Goal: Information Seeking & Learning: Learn about a topic

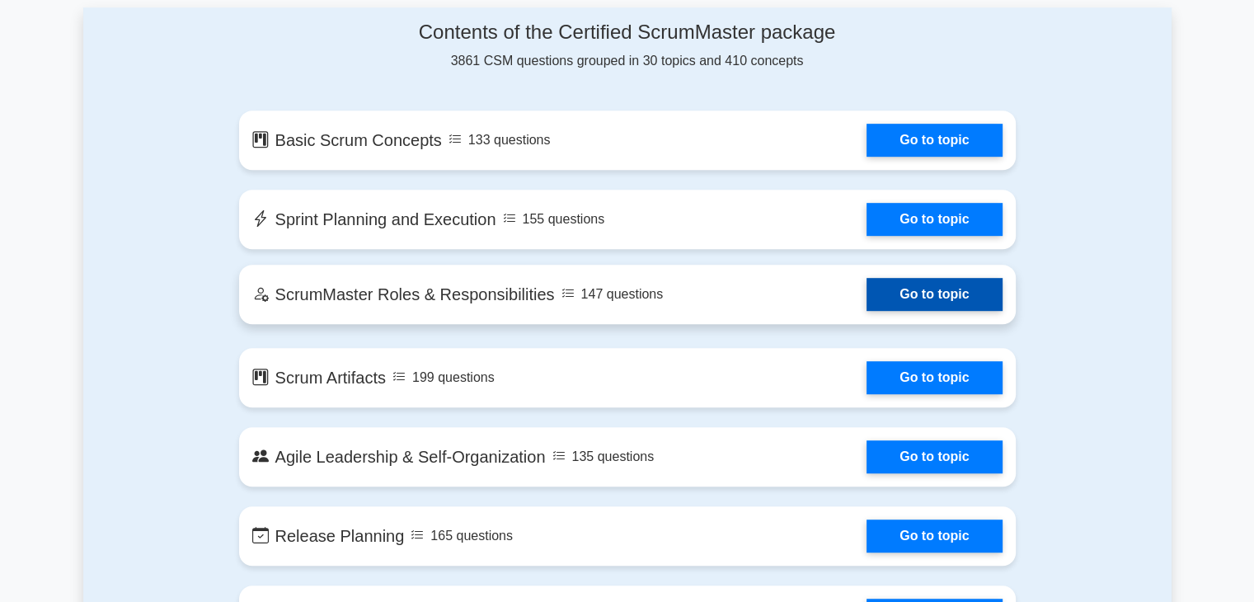
scroll to position [887, 0]
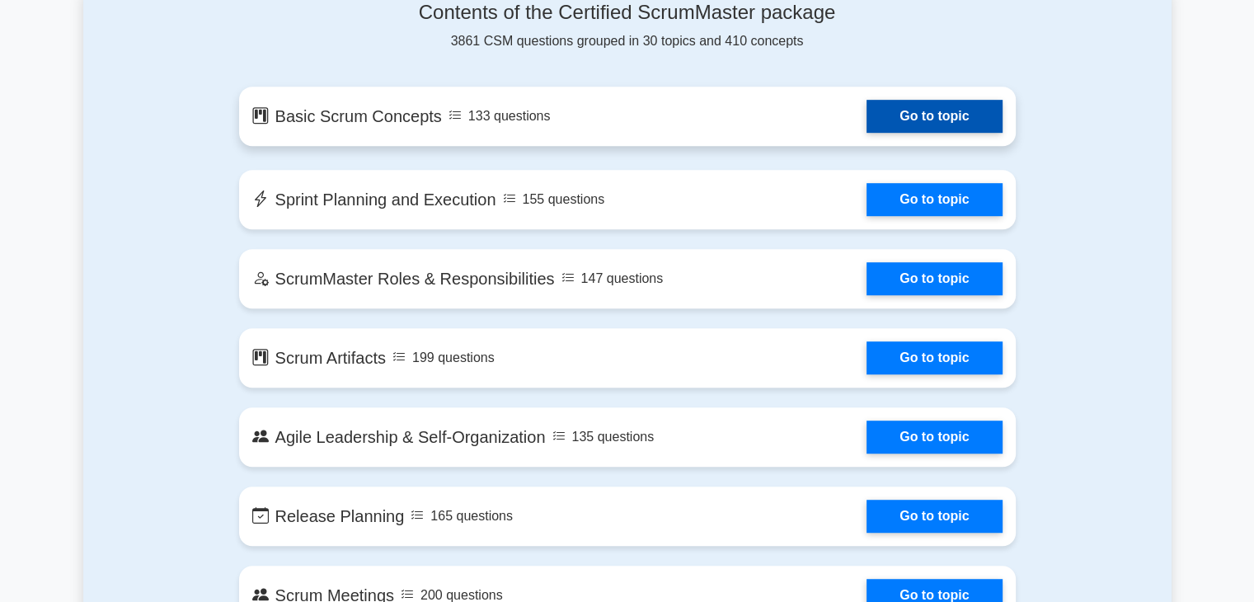
drag, startPoint x: 445, startPoint y: 114, endPoint x: 914, endPoint y: 116, distance: 468.5
click at [914, 116] on link "Go to topic" at bounding box center [934, 116] width 135 height 33
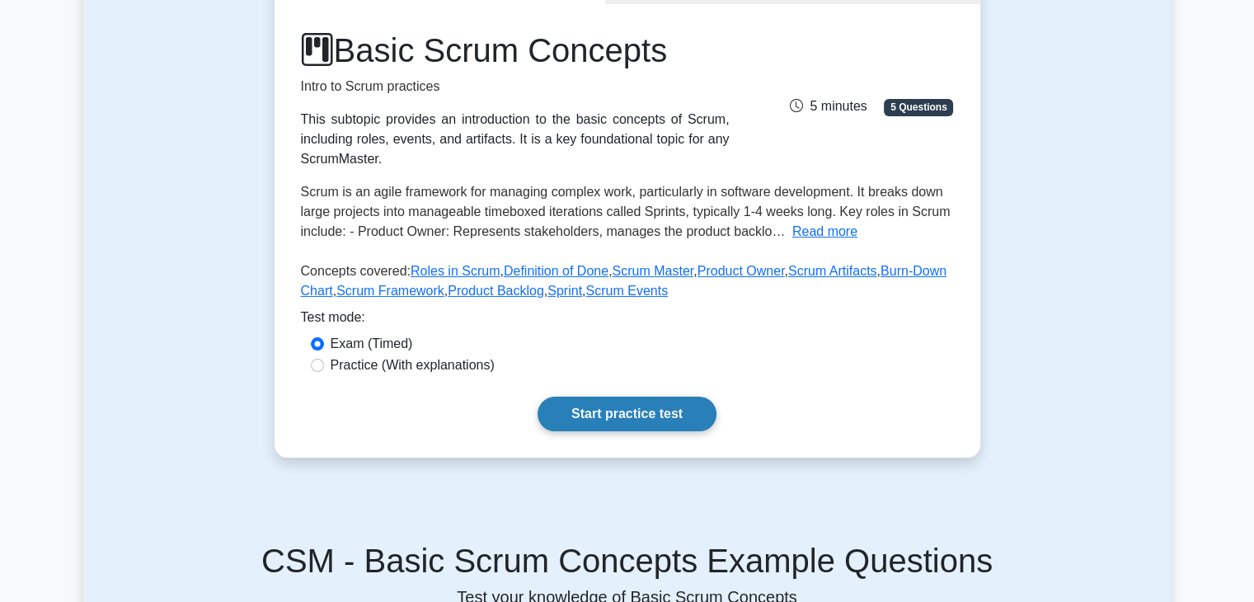
scroll to position [197, 0]
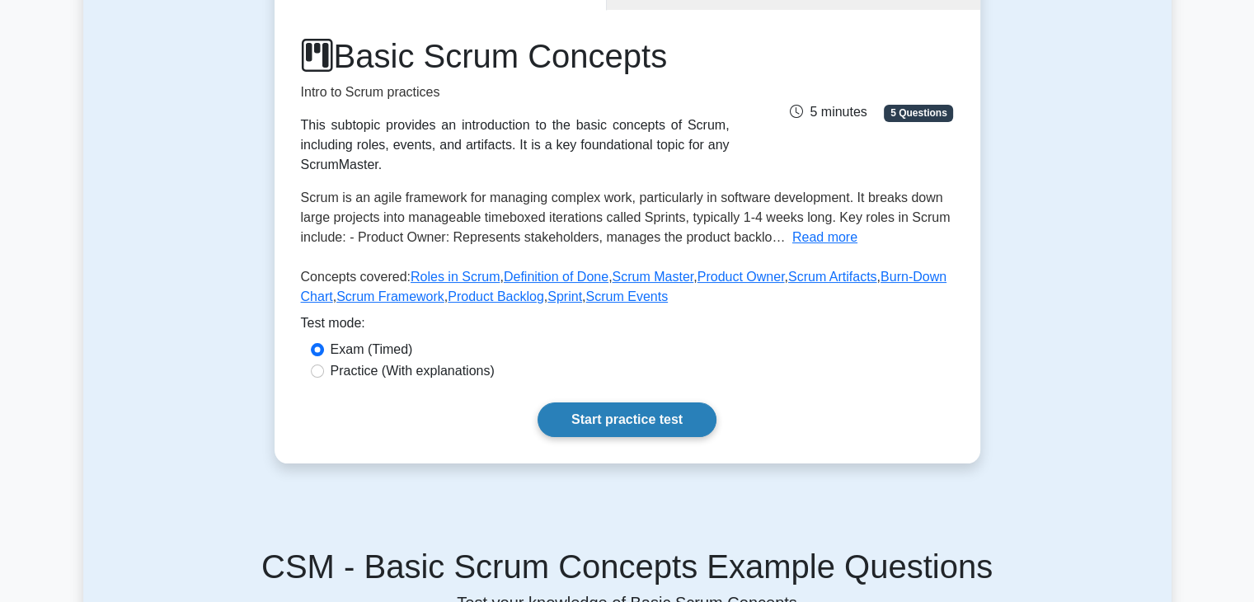
click at [626, 425] on link "Start practice test" at bounding box center [627, 419] width 179 height 35
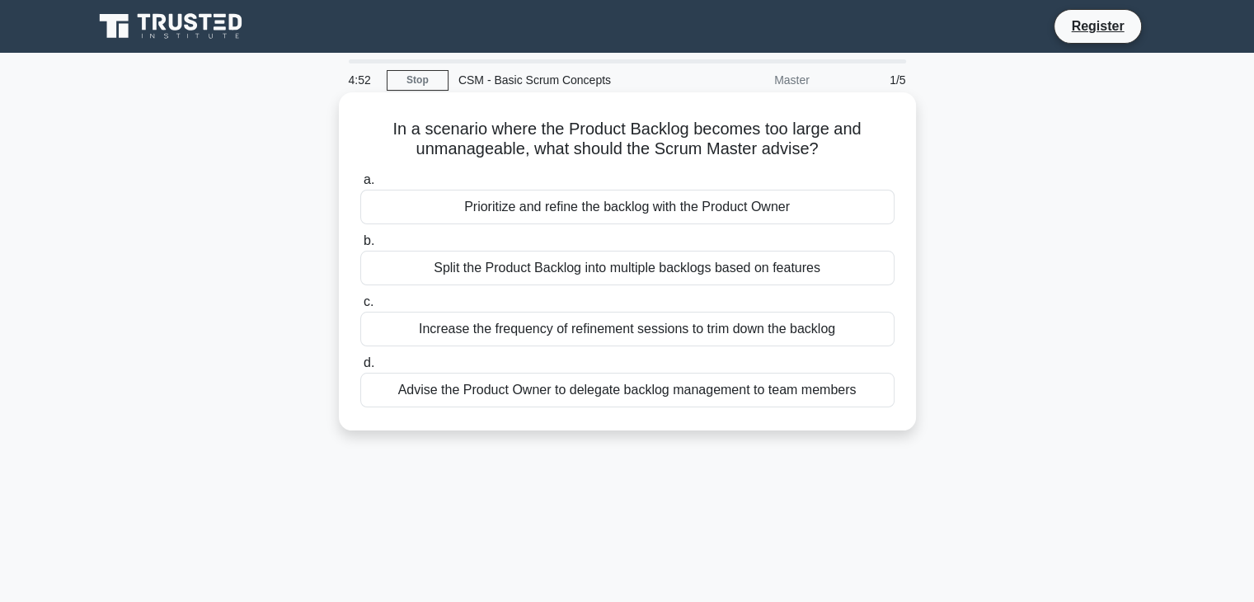
drag, startPoint x: 553, startPoint y: 191, endPoint x: 754, endPoint y: 172, distance: 201.2
click at [754, 172] on label "a. Prioritize and refine the backlog with the Product Owner" at bounding box center [627, 197] width 534 height 54
click at [360, 175] on input "a. Prioritize and refine the backlog with the Product Owner" at bounding box center [360, 180] width 0 height 11
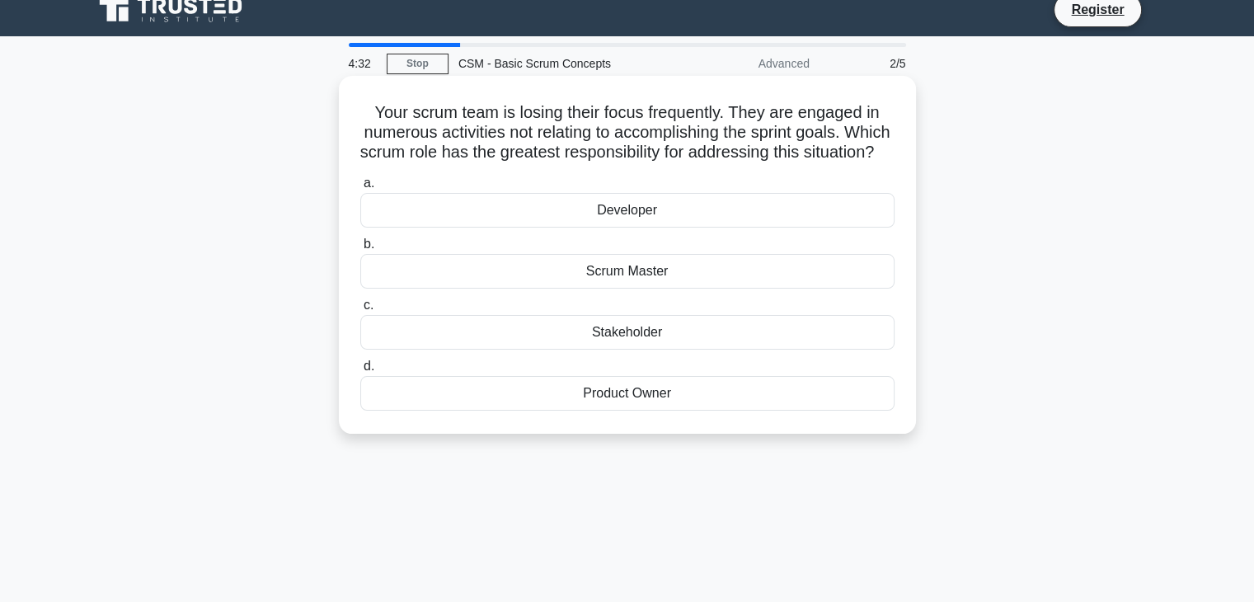
scroll to position [16, 0]
click at [663, 289] on div "Scrum Master" at bounding box center [627, 271] width 534 height 35
click at [360, 250] on input "b. Scrum Master" at bounding box center [360, 244] width 0 height 11
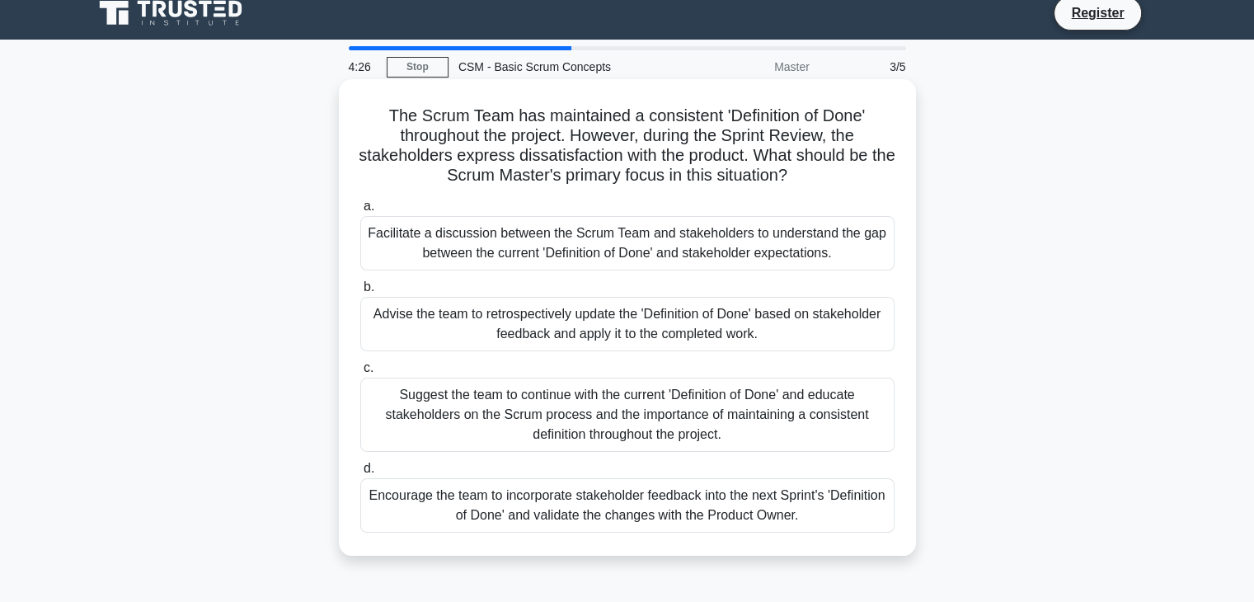
scroll to position [0, 0]
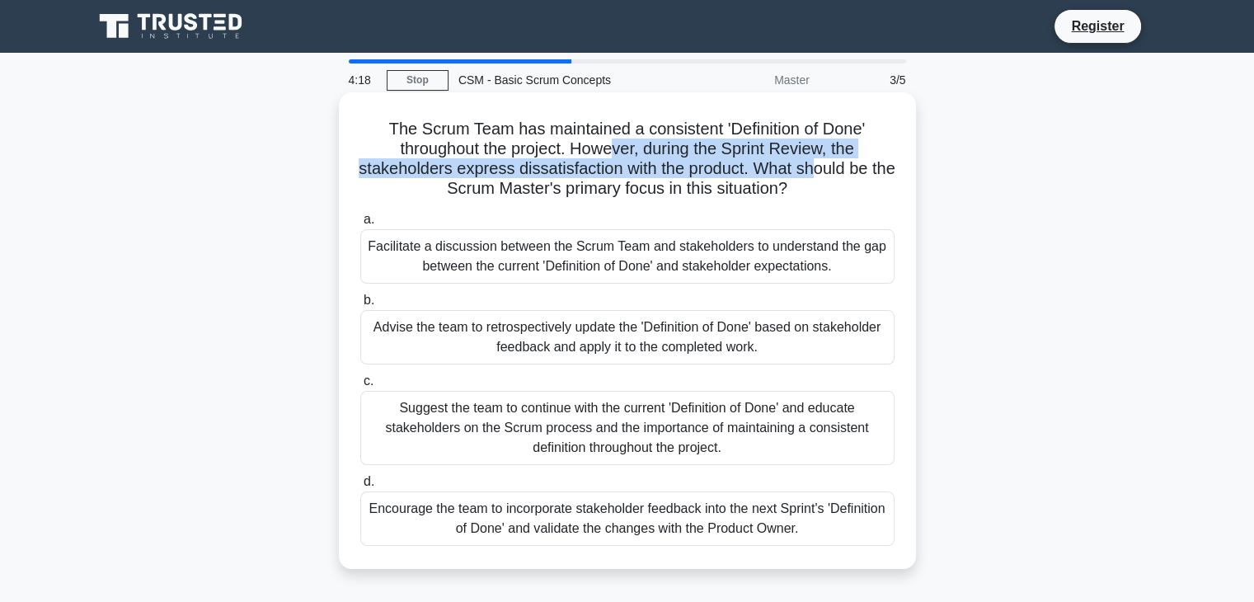
drag, startPoint x: 632, startPoint y: 149, endPoint x: 828, endPoint y: 175, distance: 197.9
click at [828, 175] on h5 "The Scrum Team has maintained a consistent 'Definition of Done' throughout the …" at bounding box center [628, 159] width 538 height 81
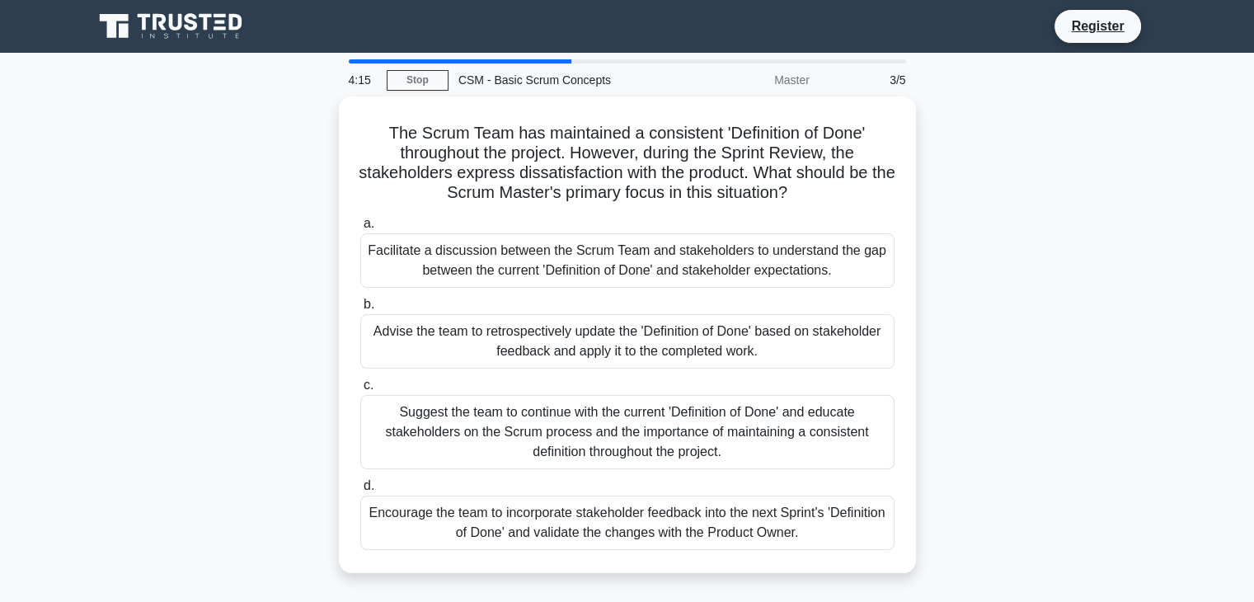
click at [927, 178] on div "The Scrum Team has maintained a consistent 'Definition of Done' throughout the …" at bounding box center [627, 344] width 1089 height 496
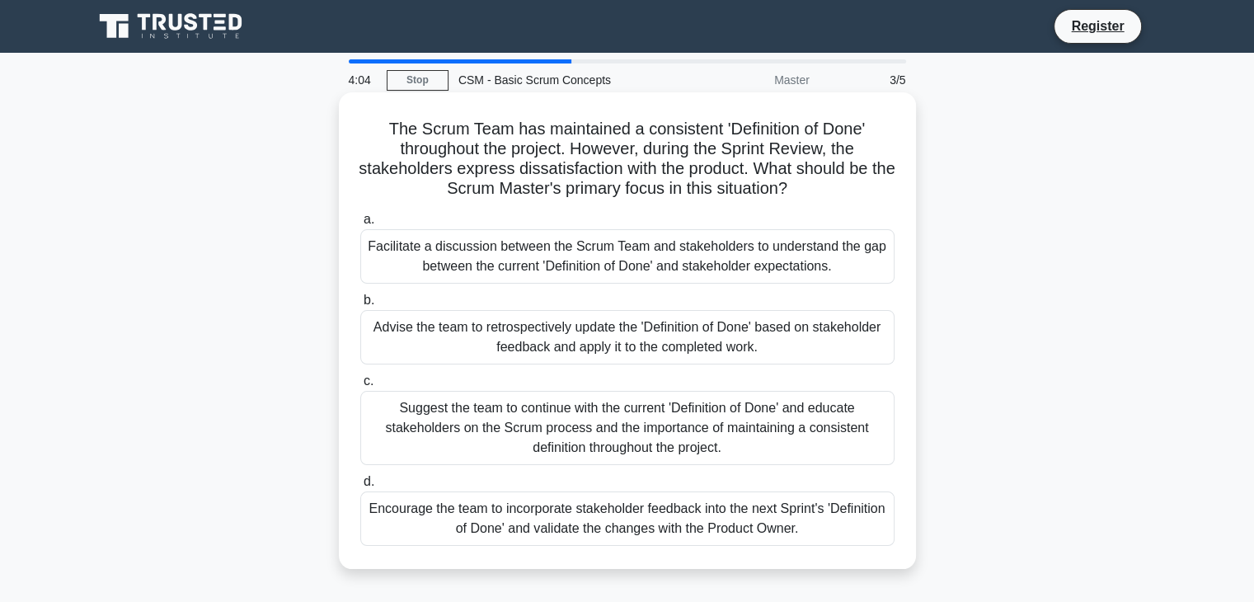
click at [697, 337] on div "Advise the team to retrospectively update the 'Definition of Done' based on sta…" at bounding box center [627, 337] width 534 height 54
click at [360, 306] on input "b. Advise the team to retrospectively update the 'Definition of Done' based on …" at bounding box center [360, 300] width 0 height 11
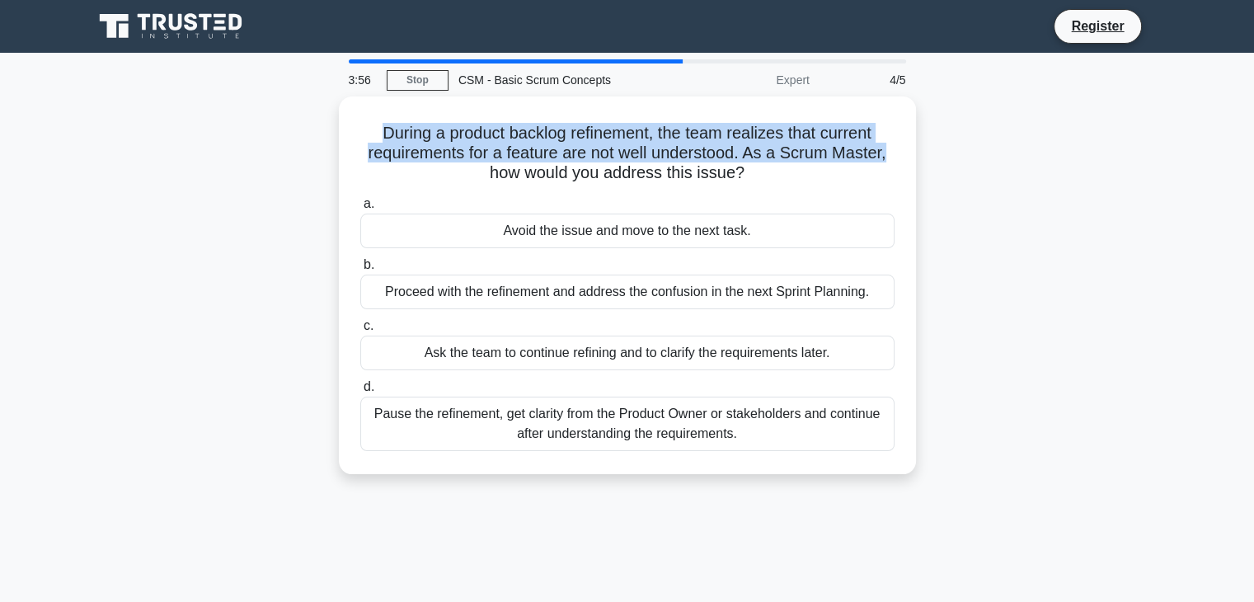
drag, startPoint x: 370, startPoint y: 134, endPoint x: 925, endPoint y: 146, distance: 555.2
click at [925, 146] on div "During a product backlog refinement, the team realizes that current requirement…" at bounding box center [627, 295] width 1089 height 398
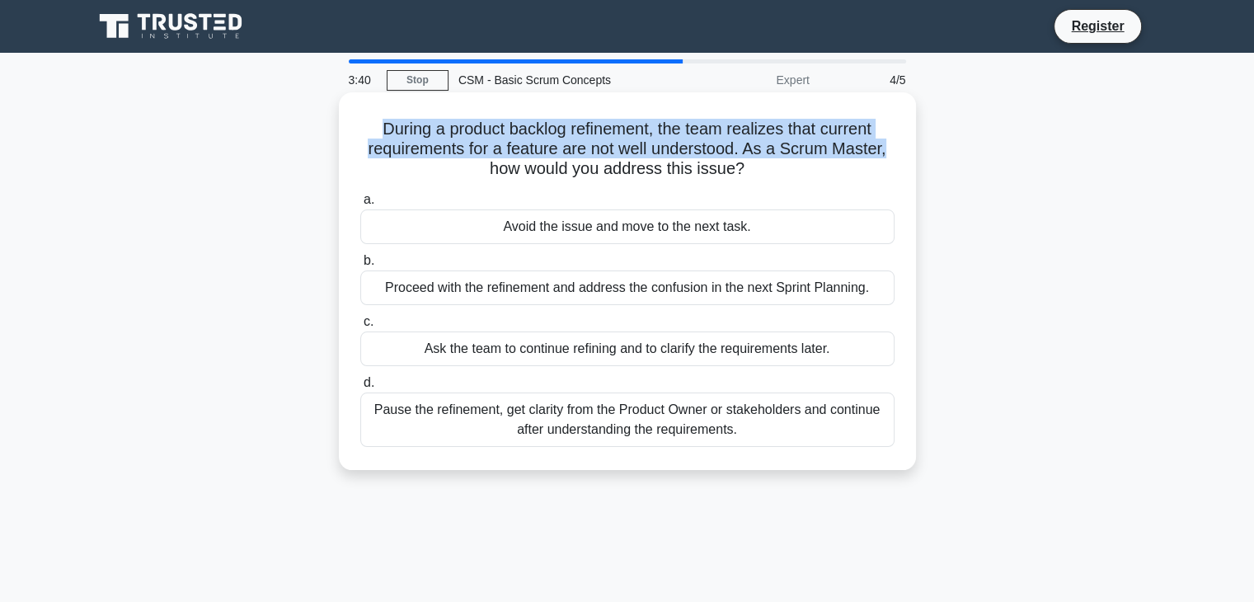
drag, startPoint x: 496, startPoint y: 169, endPoint x: 765, endPoint y: 162, distance: 269.8
click at [765, 162] on h5 "During a product backlog refinement, the team realizes that current requirement…" at bounding box center [628, 149] width 538 height 61
drag, startPoint x: 506, startPoint y: 224, endPoint x: 752, endPoint y: 224, distance: 245.8
click at [752, 224] on div "Avoid the issue and move to the next task." at bounding box center [627, 226] width 534 height 35
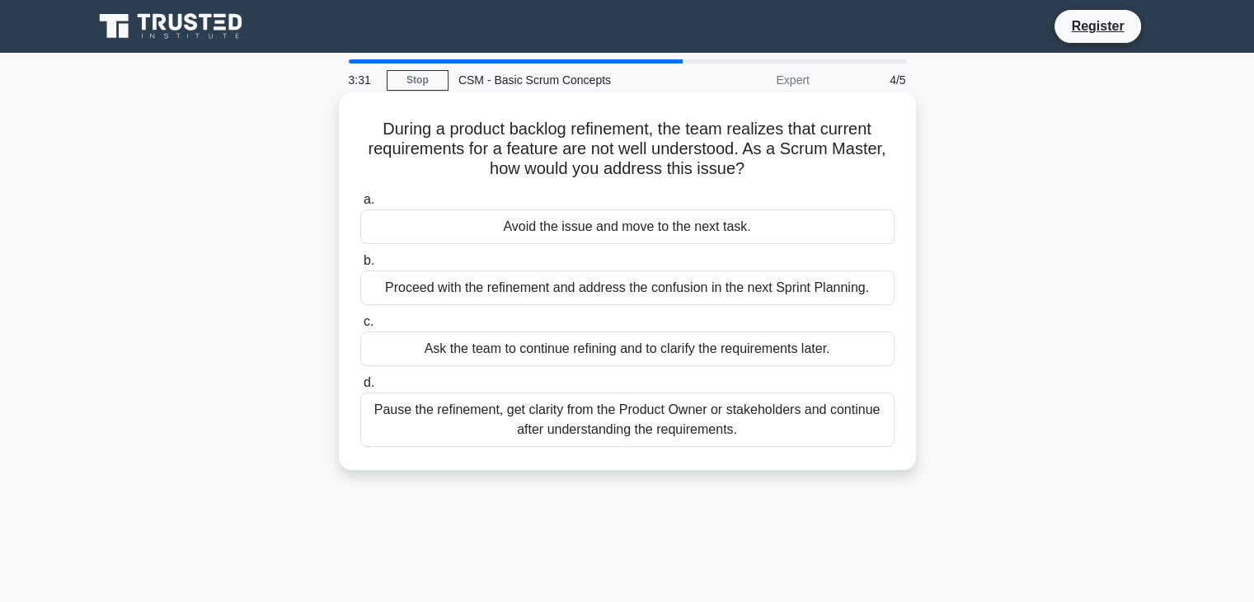
click at [836, 192] on label "a. Avoid the issue and move to the next task." at bounding box center [627, 217] width 534 height 54
click at [360, 195] on input "a. Avoid the issue and move to the next task." at bounding box center [360, 200] width 0 height 11
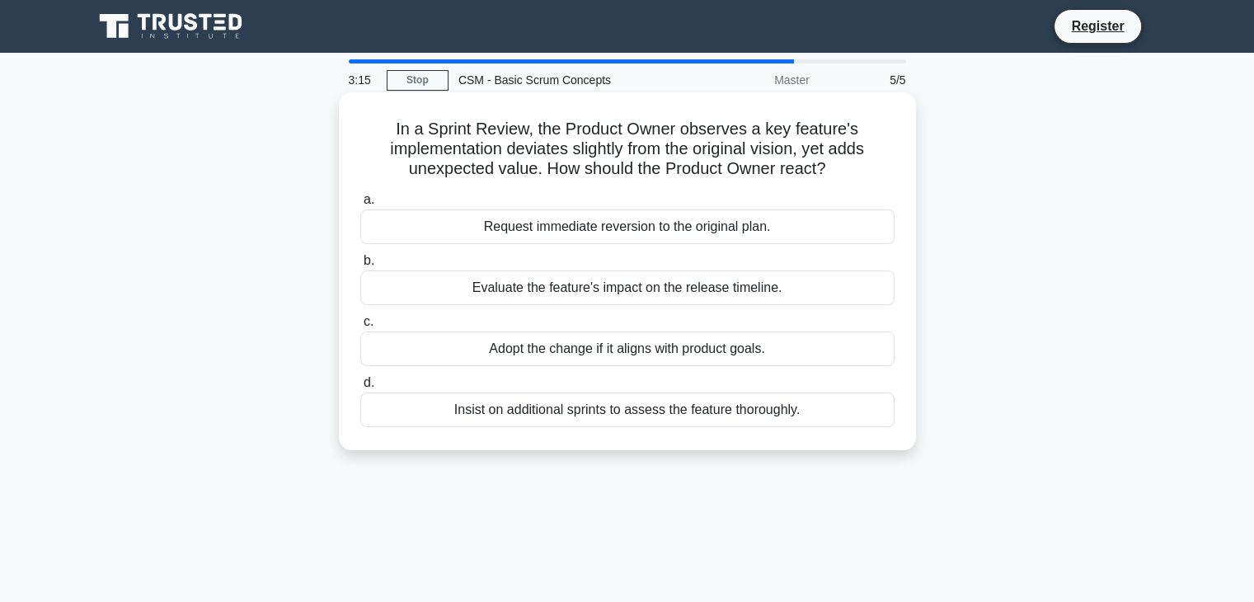
drag, startPoint x: 382, startPoint y: 125, endPoint x: 879, endPoint y: 171, distance: 499.5
click at [879, 171] on h5 "In a Sprint Review, the Product Owner observes a key feature's implementation d…" at bounding box center [628, 149] width 538 height 61
click at [630, 281] on div "Evaluate the feature's impact on the release timeline." at bounding box center [627, 288] width 534 height 35
click at [360, 266] on input "b. Evaluate the feature's impact on the release timeline." at bounding box center [360, 261] width 0 height 11
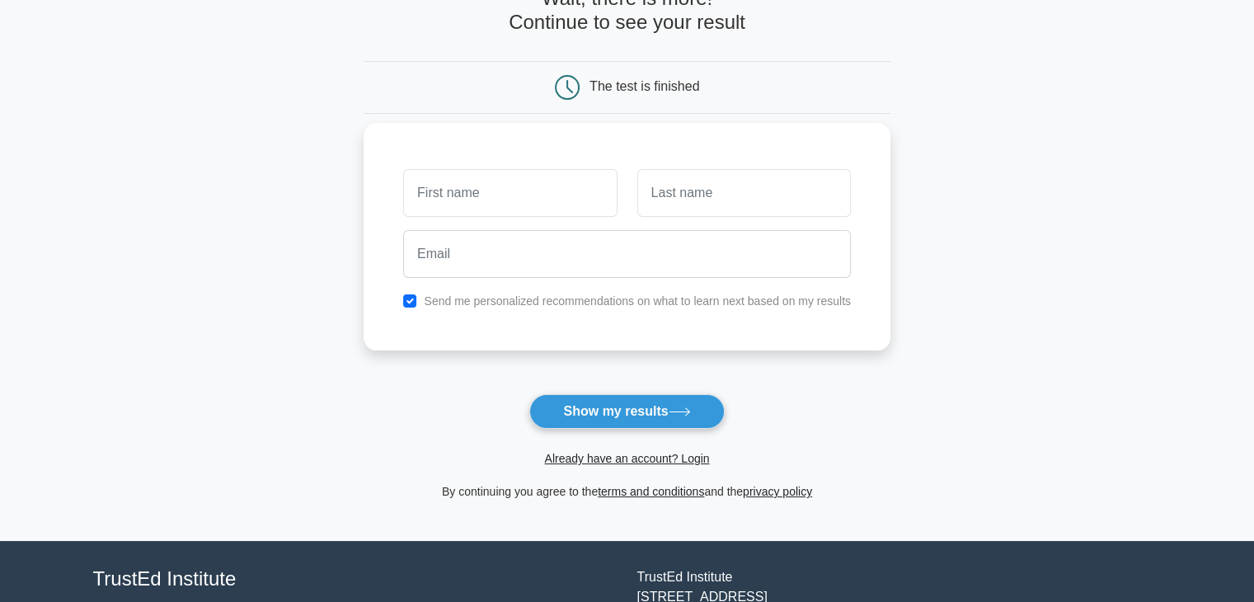
scroll to position [226, 0]
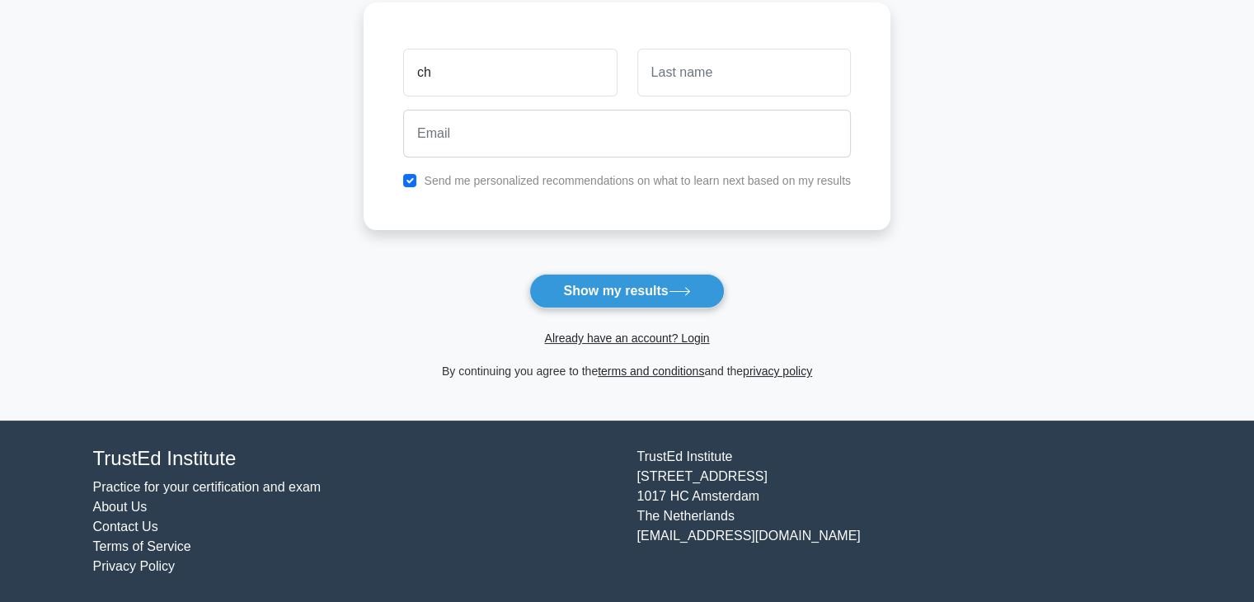
type input "c"
type input "phem"
click at [783, 80] on input "text" at bounding box center [745, 73] width 214 height 48
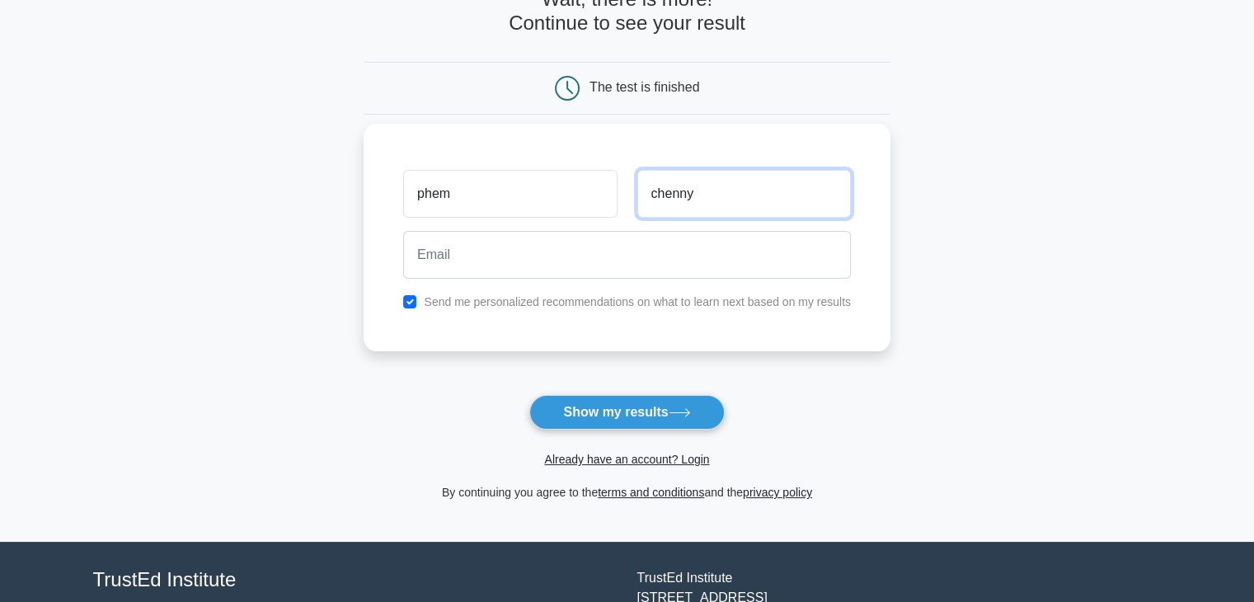
scroll to position [104, 0]
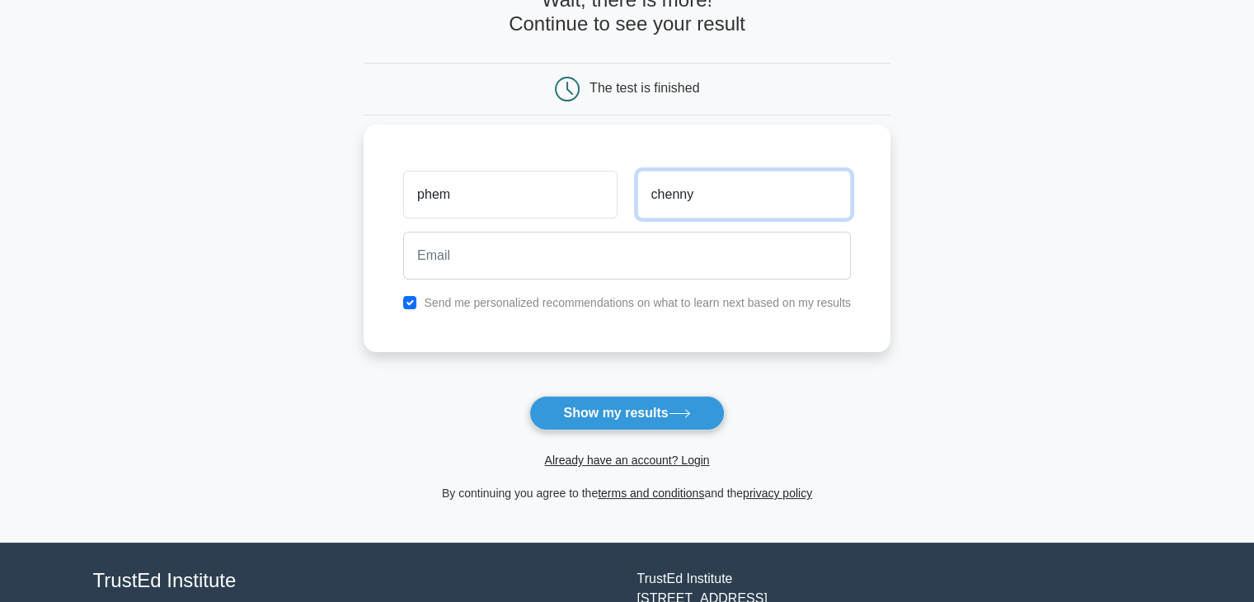
type input "chenny"
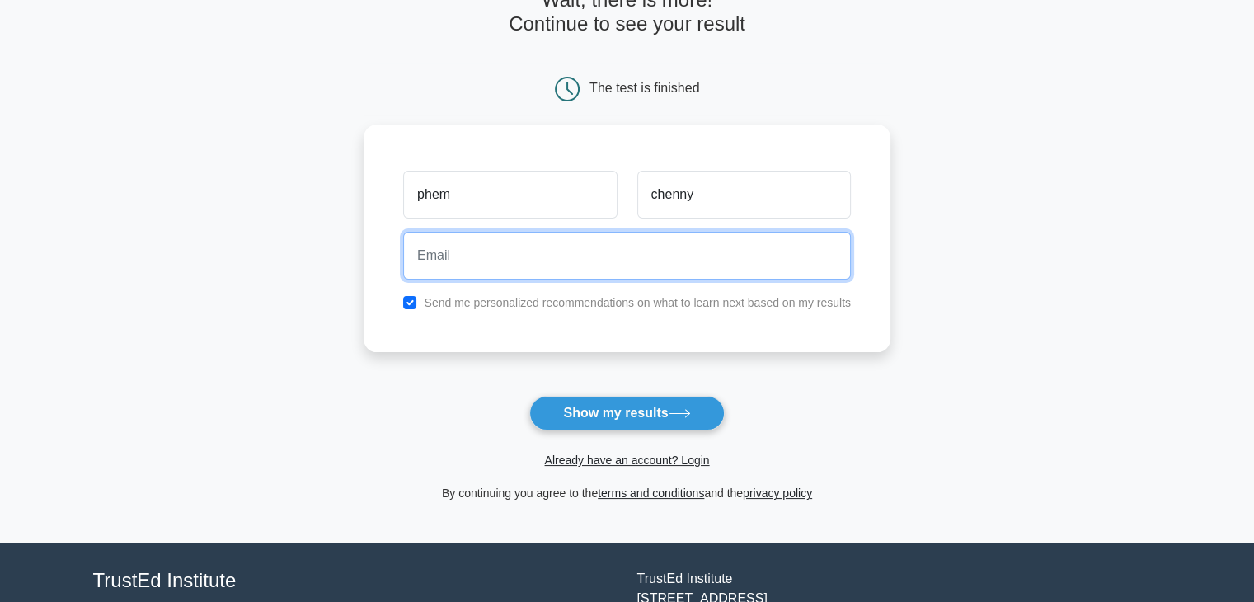
click at [683, 256] on input "email" at bounding box center [627, 256] width 448 height 48
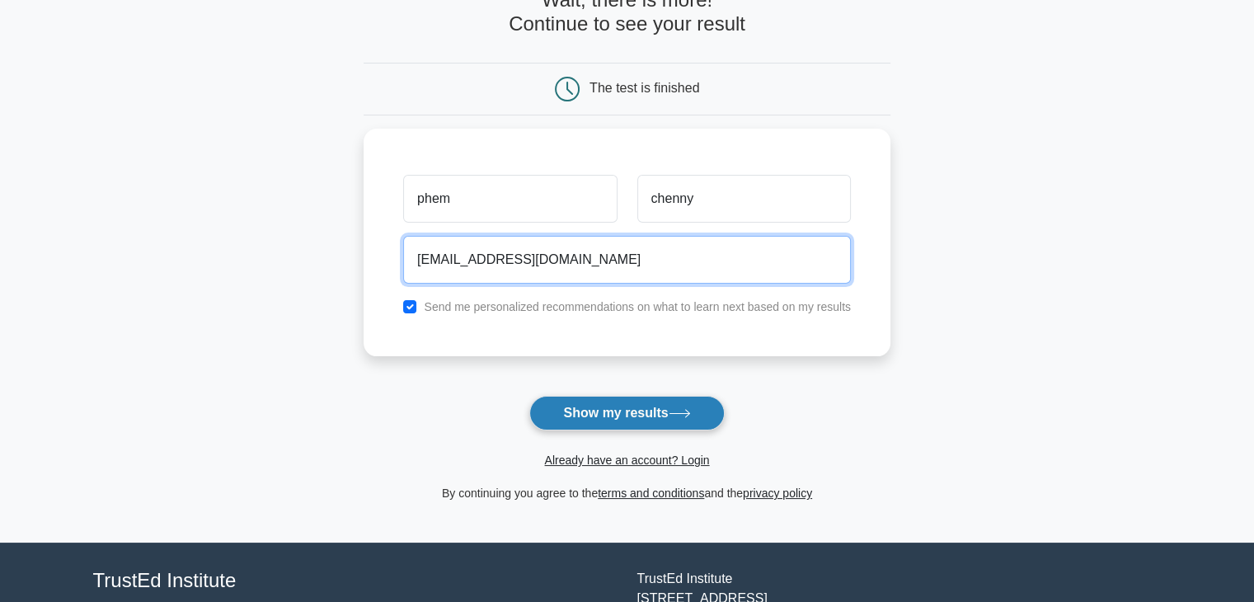
type input "phem.chenny@ababank.com"
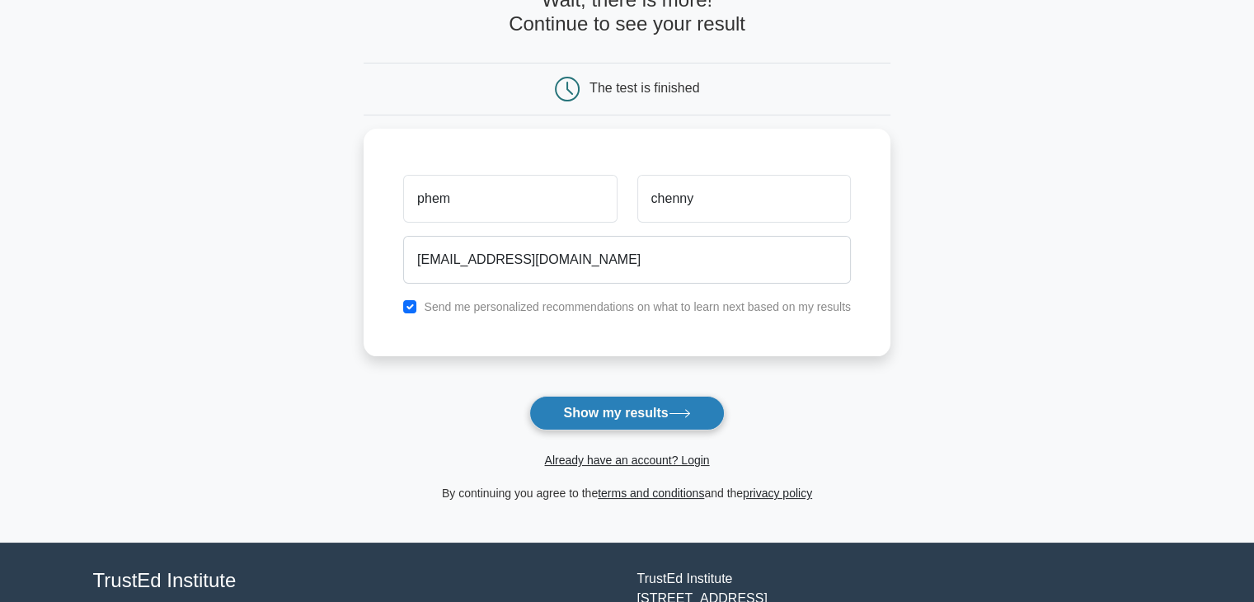
click at [614, 416] on button "Show my results" at bounding box center [626, 413] width 195 height 35
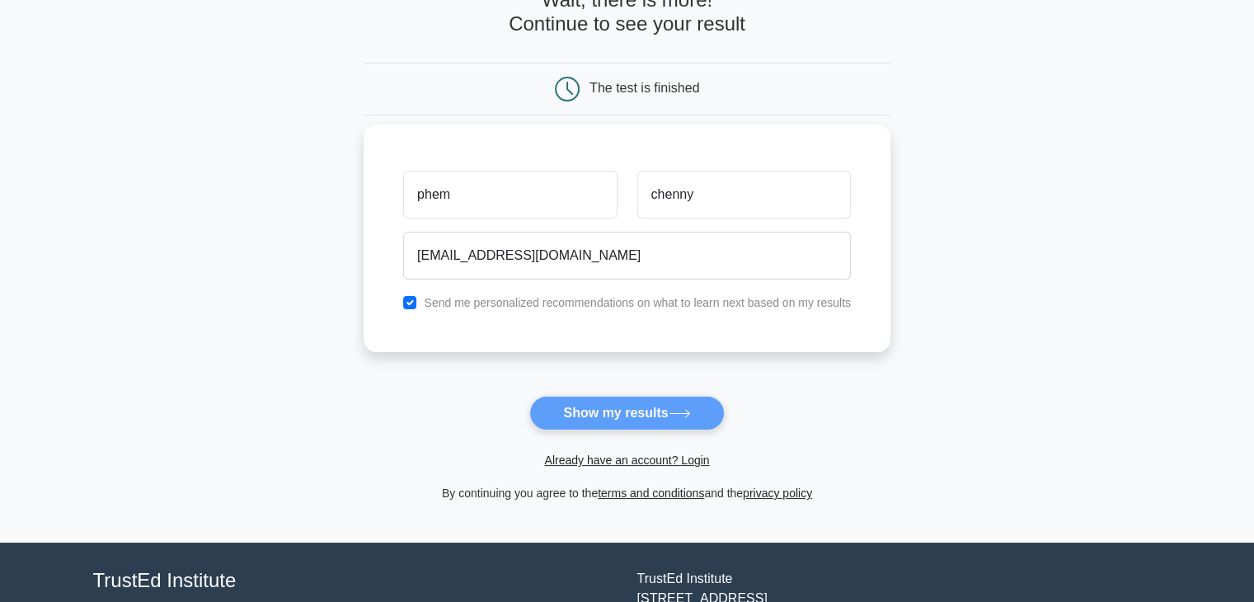
scroll to position [107, 0]
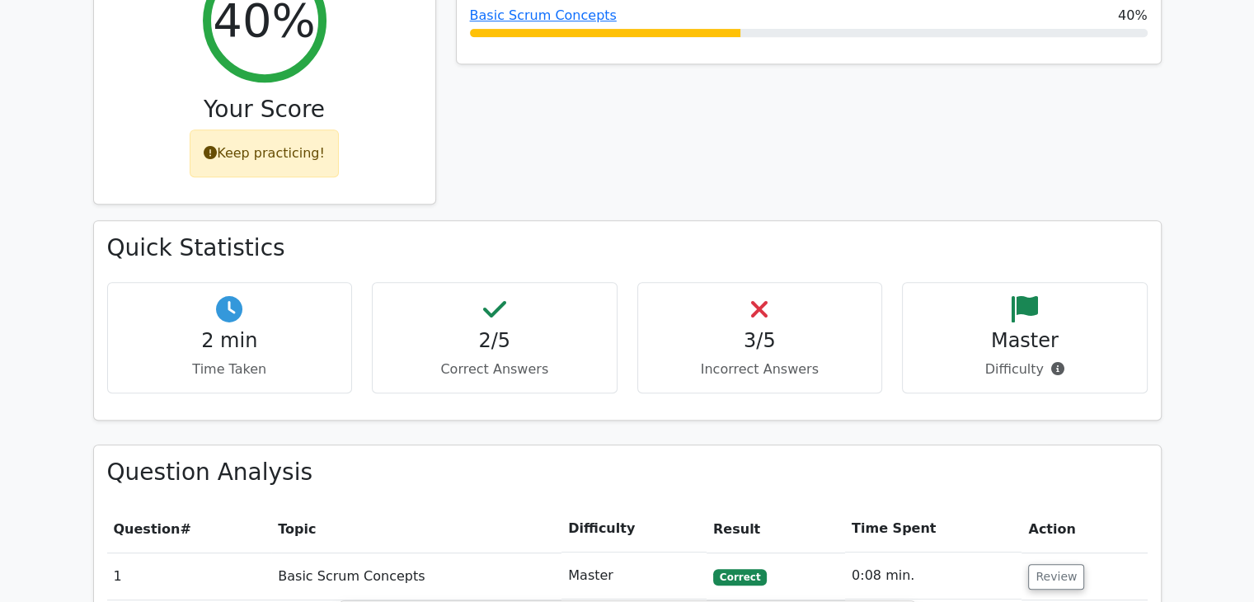
scroll to position [751, 0]
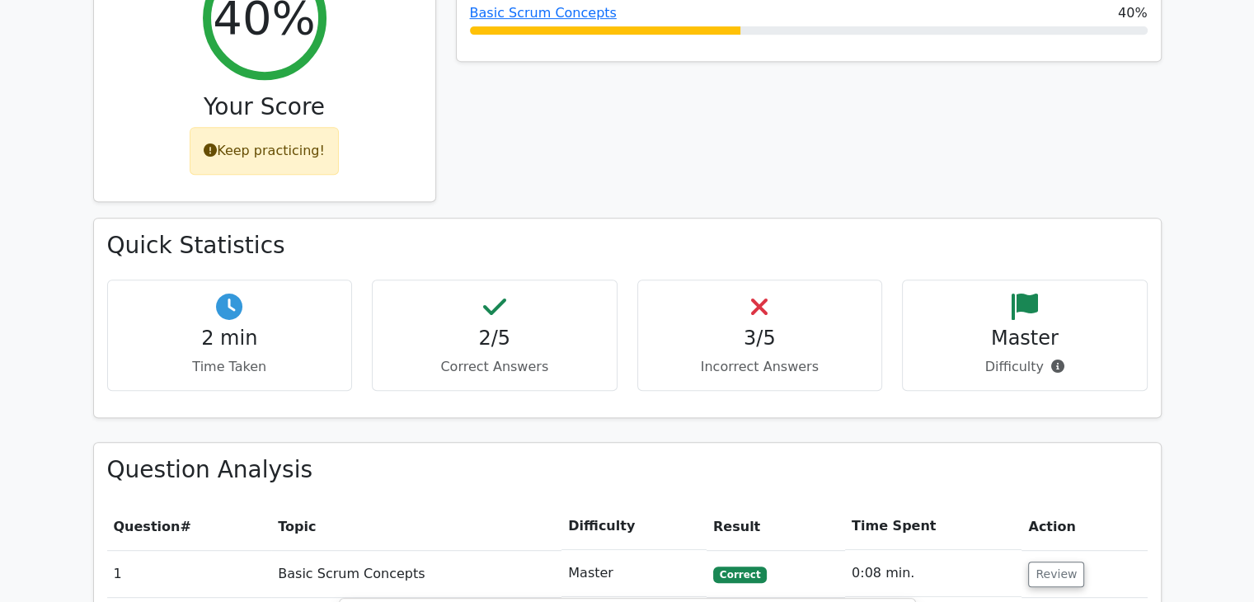
click at [508, 280] on div "2/5 Correct Answers" at bounding box center [495, 335] width 246 height 111
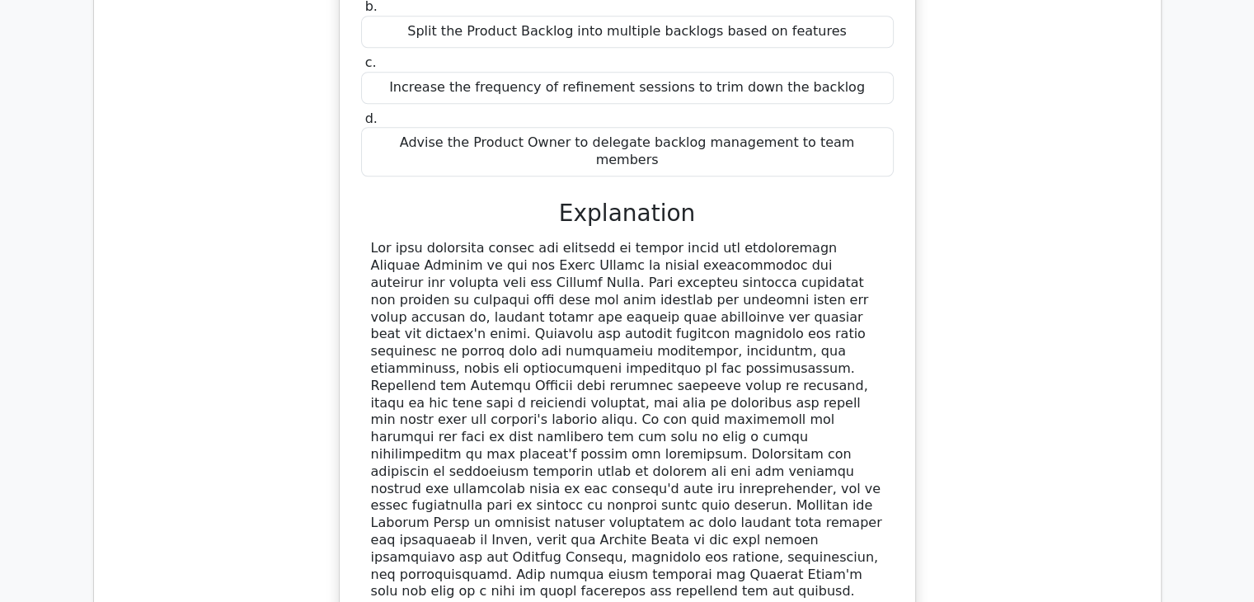
scroll to position [1480, 0]
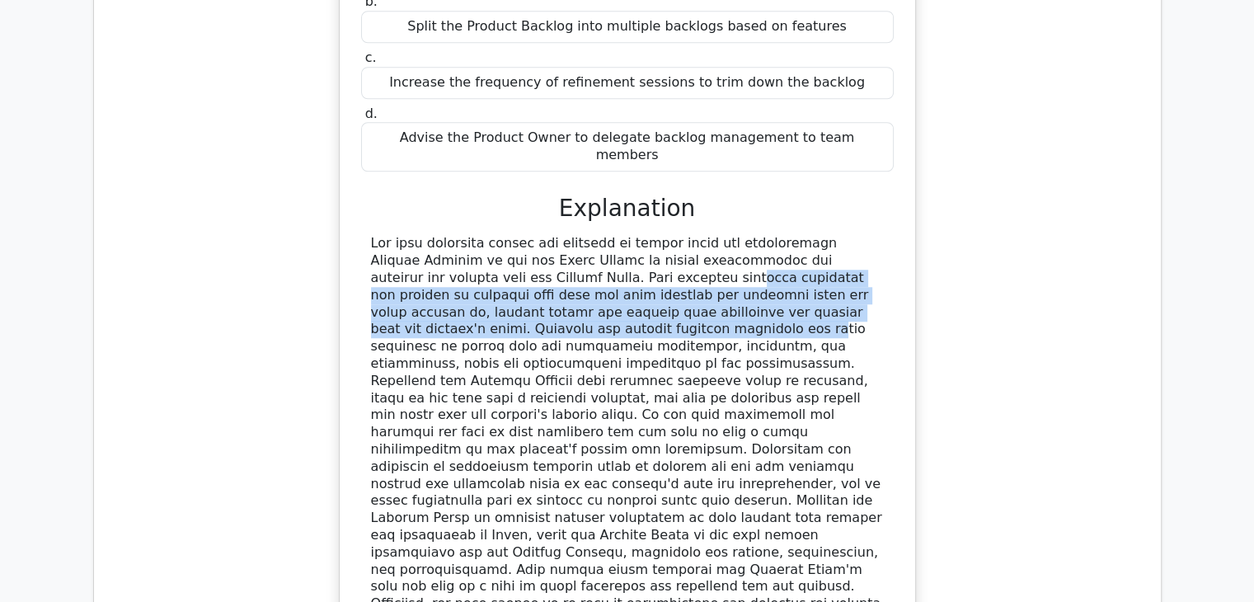
drag, startPoint x: 473, startPoint y: 195, endPoint x: 860, endPoint y: 227, distance: 388.1
click at [860, 235] on div at bounding box center [627, 432] width 513 height 394
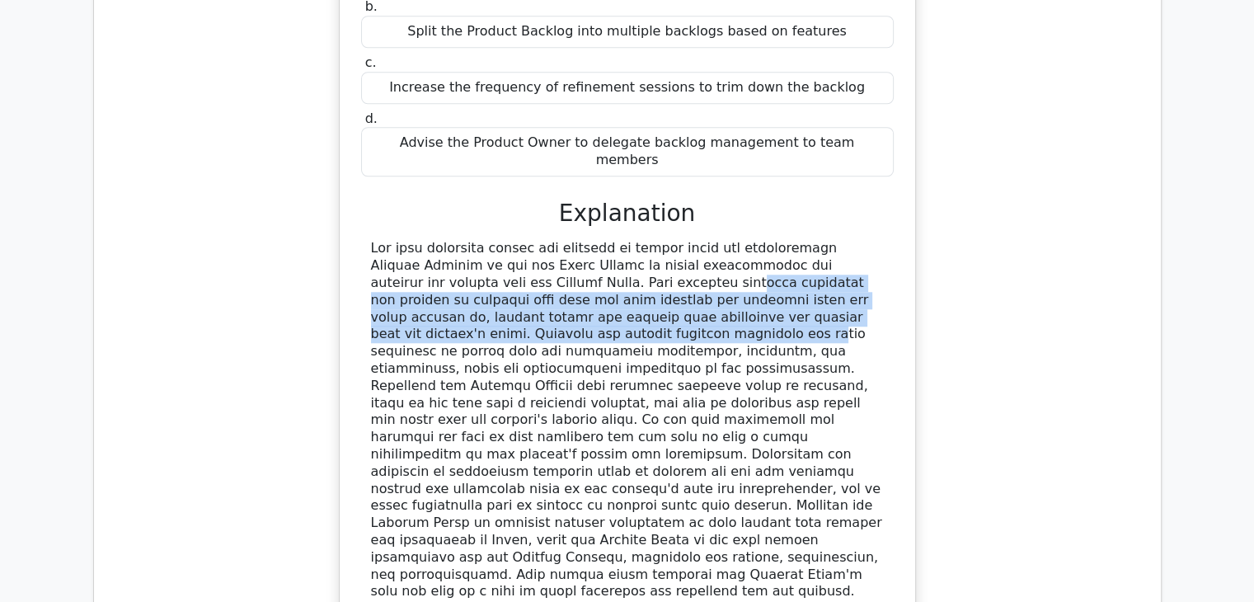
click at [894, 232] on div "a. Prioritize and refine the backlog with the Product Owner b. Split the Produc…" at bounding box center [628, 311] width 536 height 743
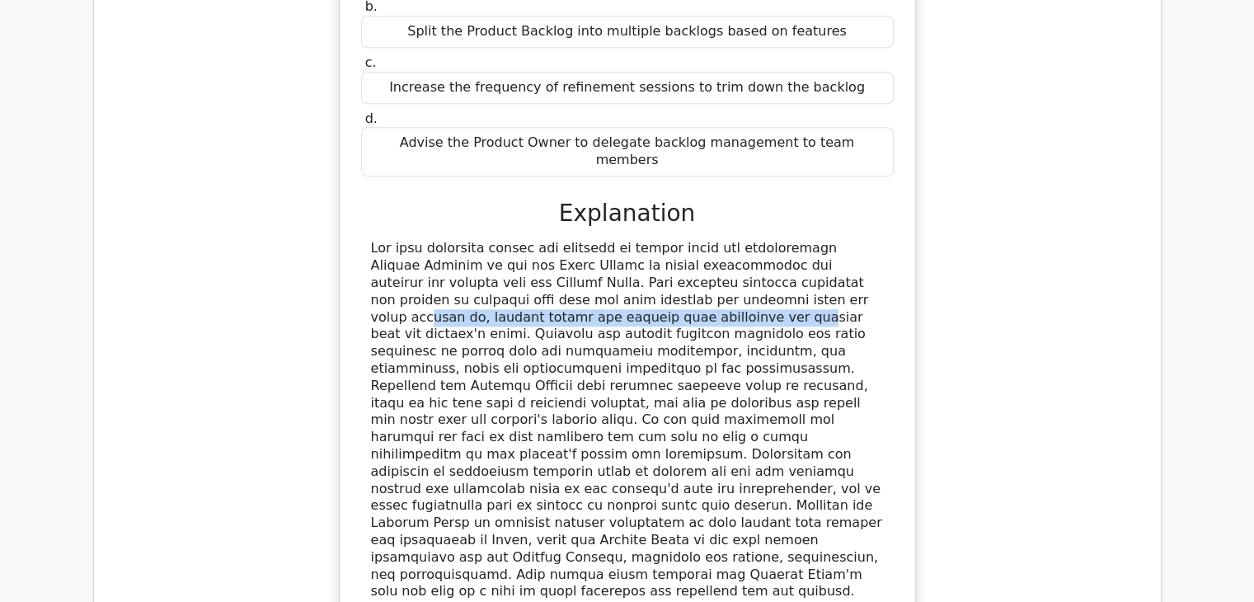
drag, startPoint x: 448, startPoint y: 237, endPoint x: 541, endPoint y: 227, distance: 93.7
click at [541, 240] on div at bounding box center [627, 437] width 513 height 394
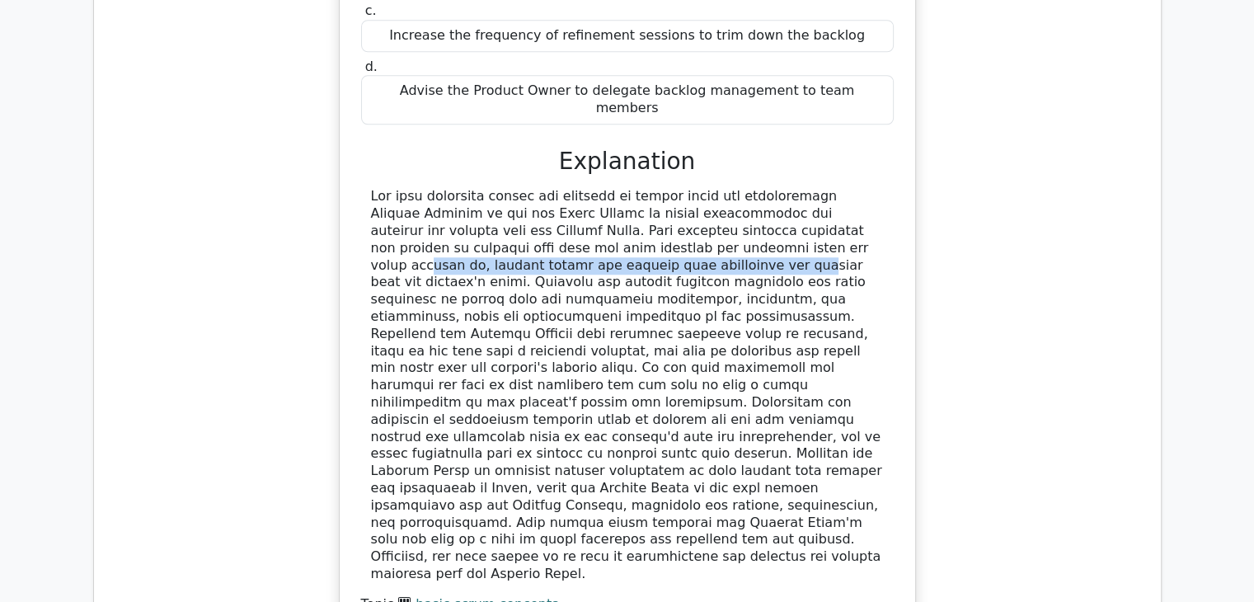
scroll to position [1527, 0]
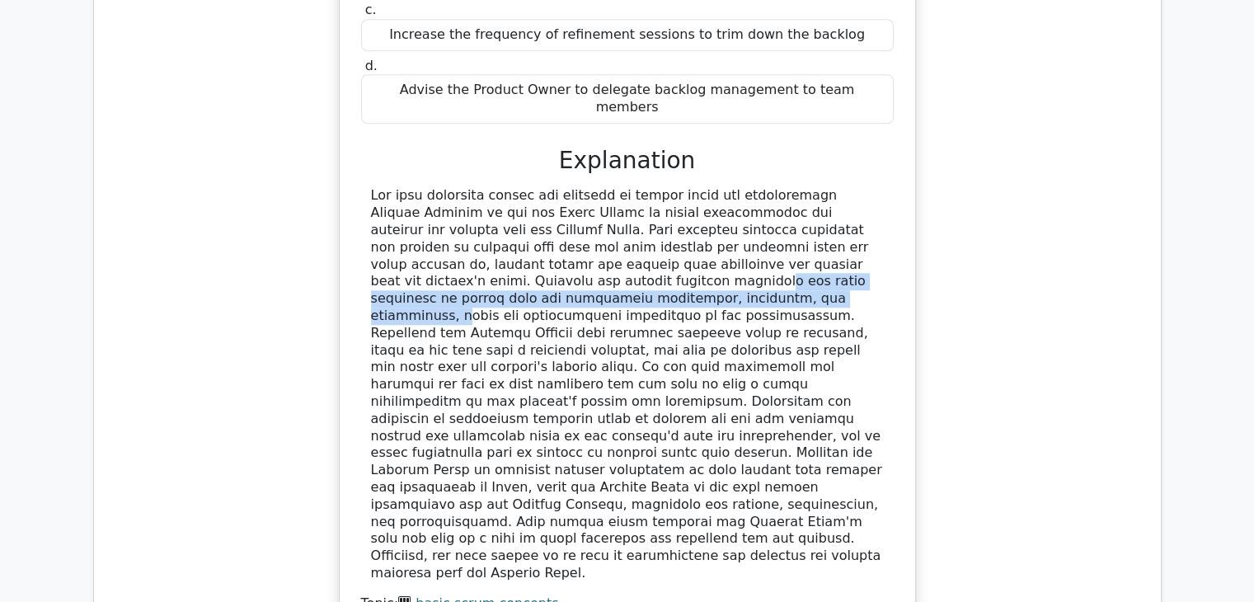
drag, startPoint x: 817, startPoint y: 186, endPoint x: 854, endPoint y: 195, distance: 37.6
click at [854, 195] on div at bounding box center [627, 384] width 513 height 394
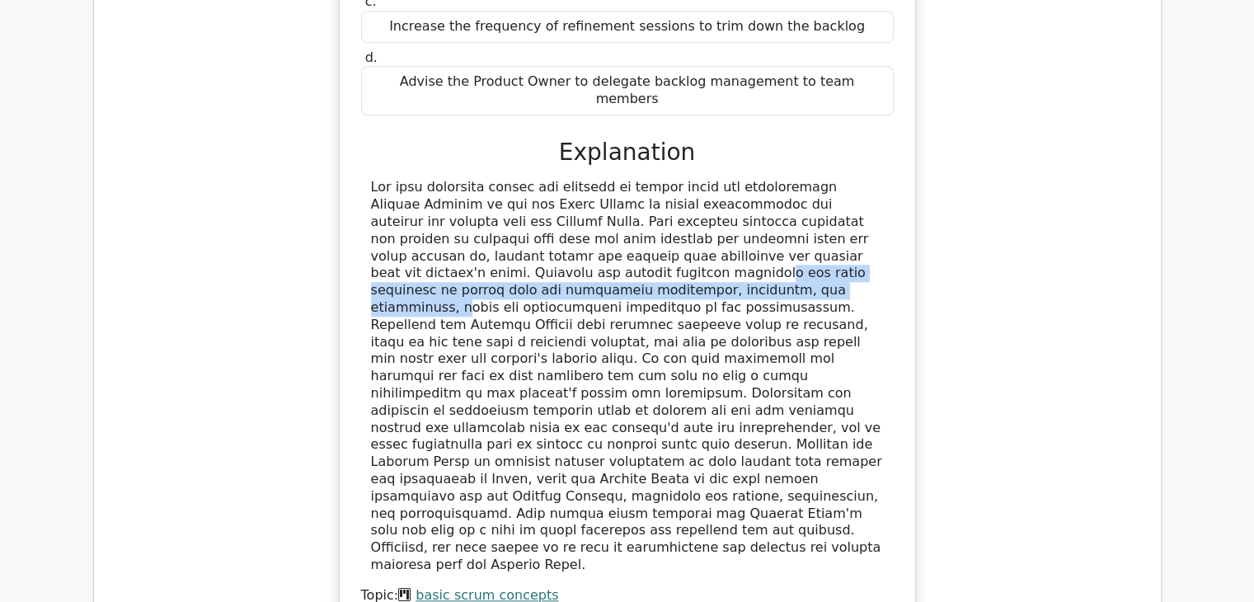
scroll to position [1534, 0]
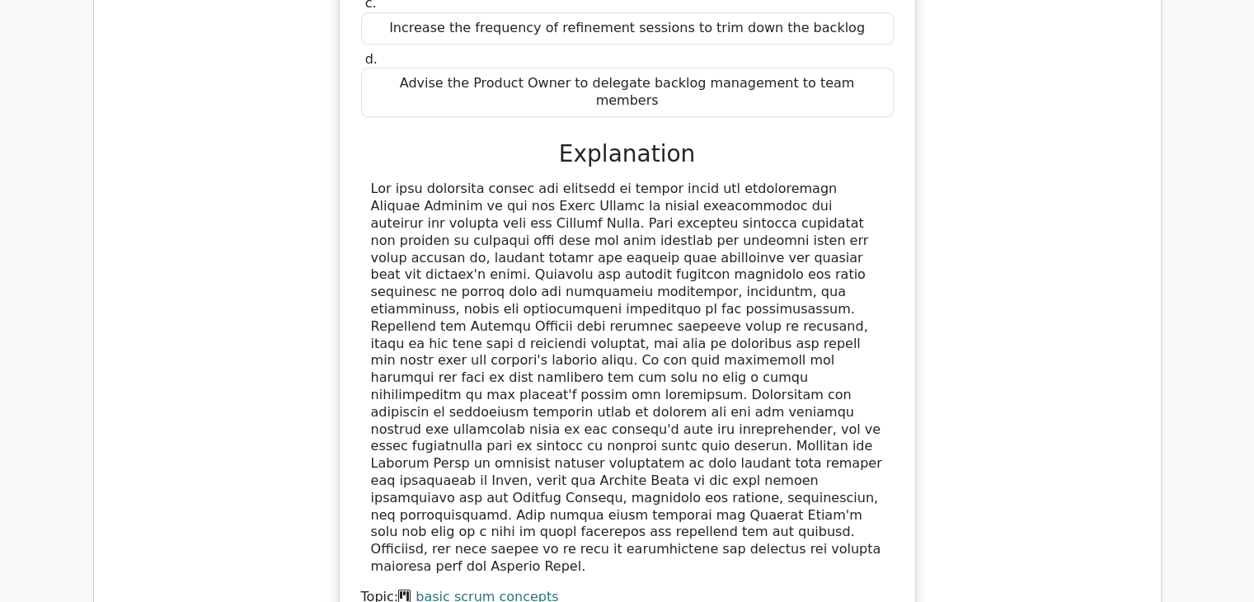
click at [856, 200] on div at bounding box center [627, 378] width 513 height 394
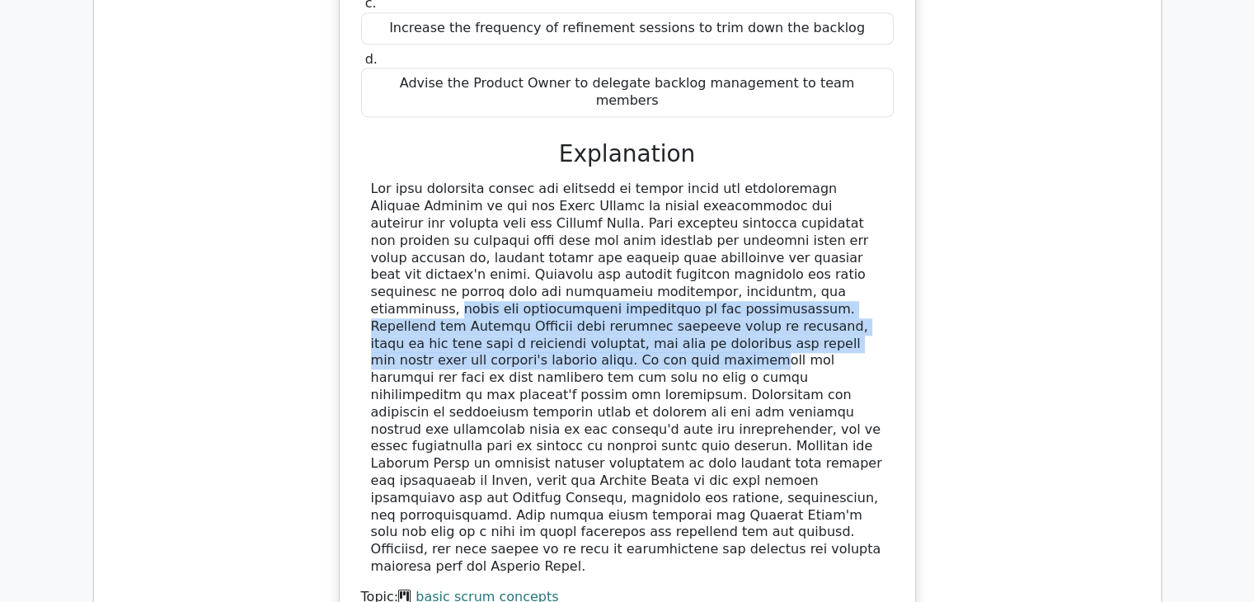
drag, startPoint x: 844, startPoint y: 194, endPoint x: 906, endPoint y: 243, distance: 79.9
click at [906, 243] on div "In a scenario where the Product Backlog becomes too large and unmanageable, wha…" at bounding box center [627, 225] width 562 height 822
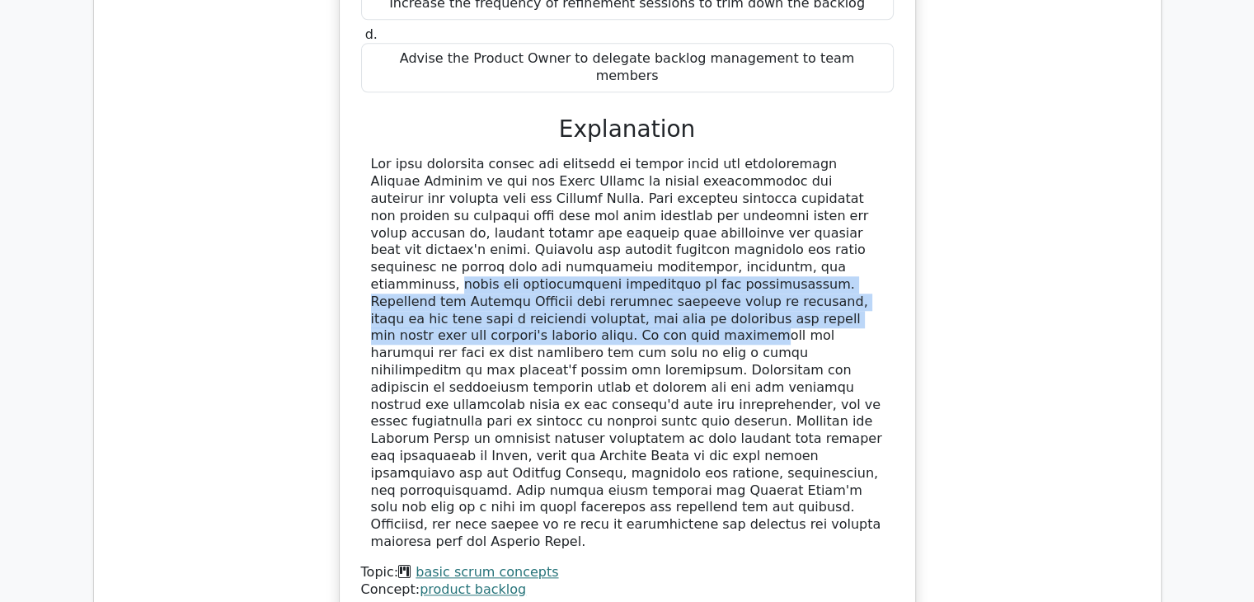
scroll to position [1560, 0]
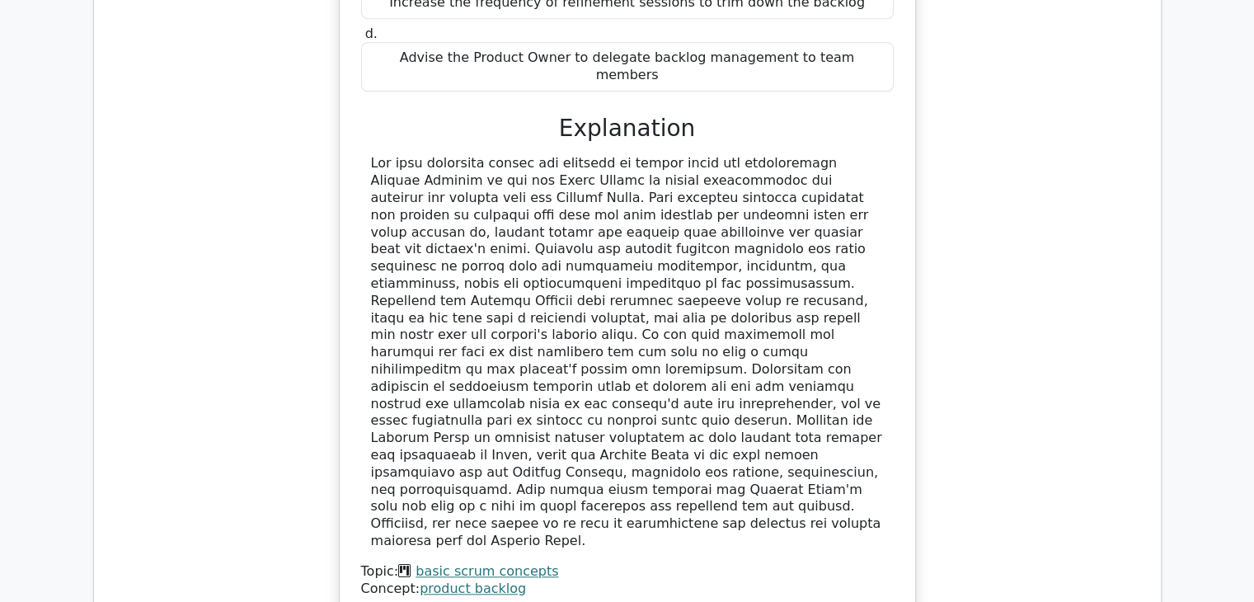
click at [884, 239] on div at bounding box center [627, 352] width 533 height 394
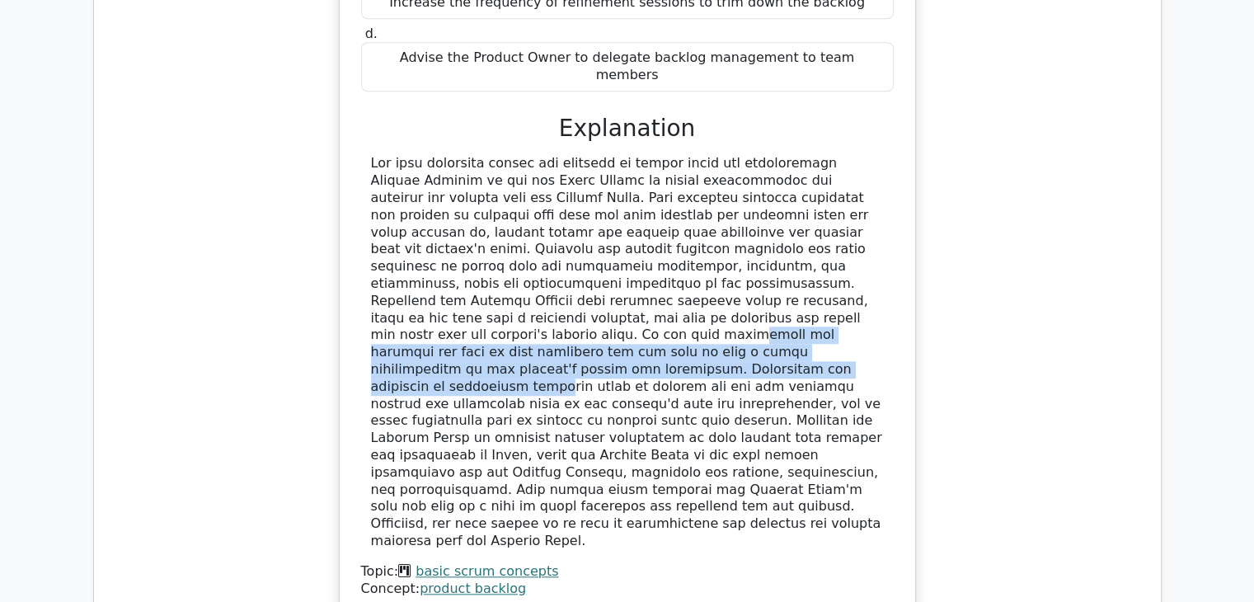
drag, startPoint x: 864, startPoint y: 222, endPoint x: 885, endPoint y: 256, distance: 40.3
click at [885, 256] on div at bounding box center [627, 352] width 533 height 394
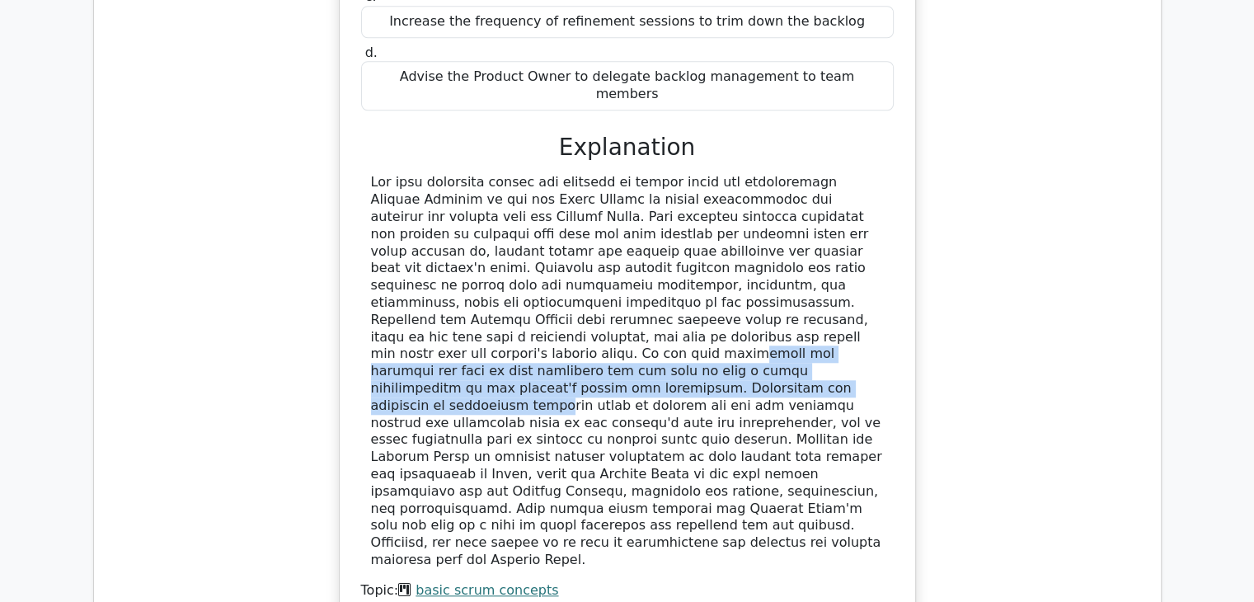
scroll to position [1527, 0]
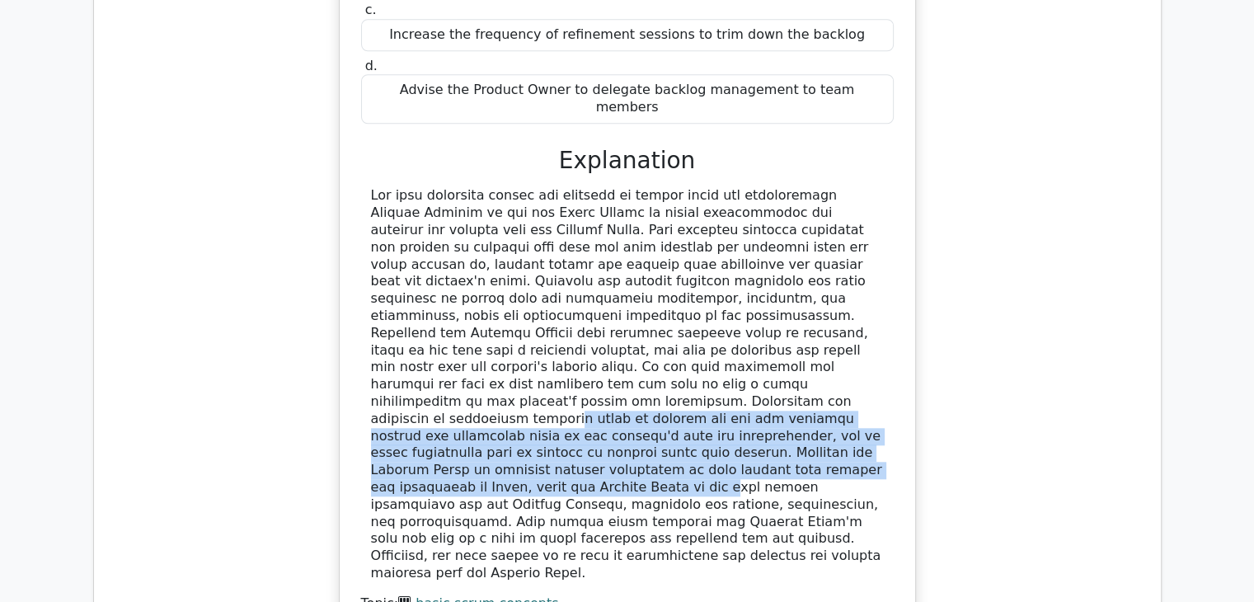
drag, startPoint x: 376, startPoint y: 311, endPoint x: 868, endPoint y: 350, distance: 493.9
click at [868, 350] on div at bounding box center [627, 384] width 513 height 394
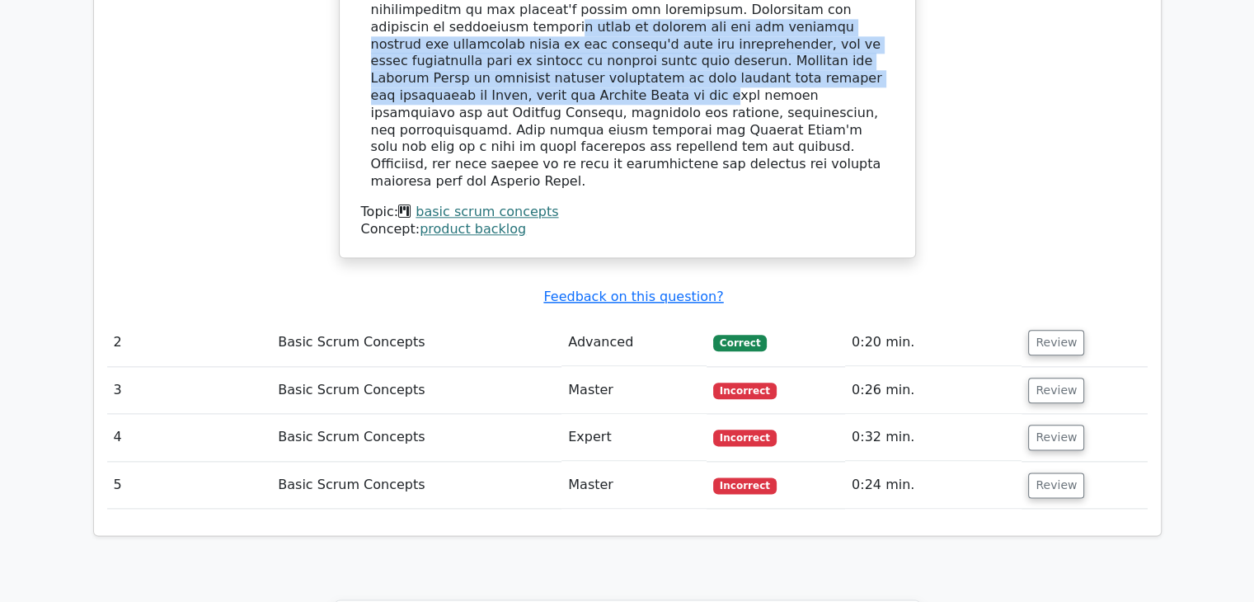
scroll to position [1920, 0]
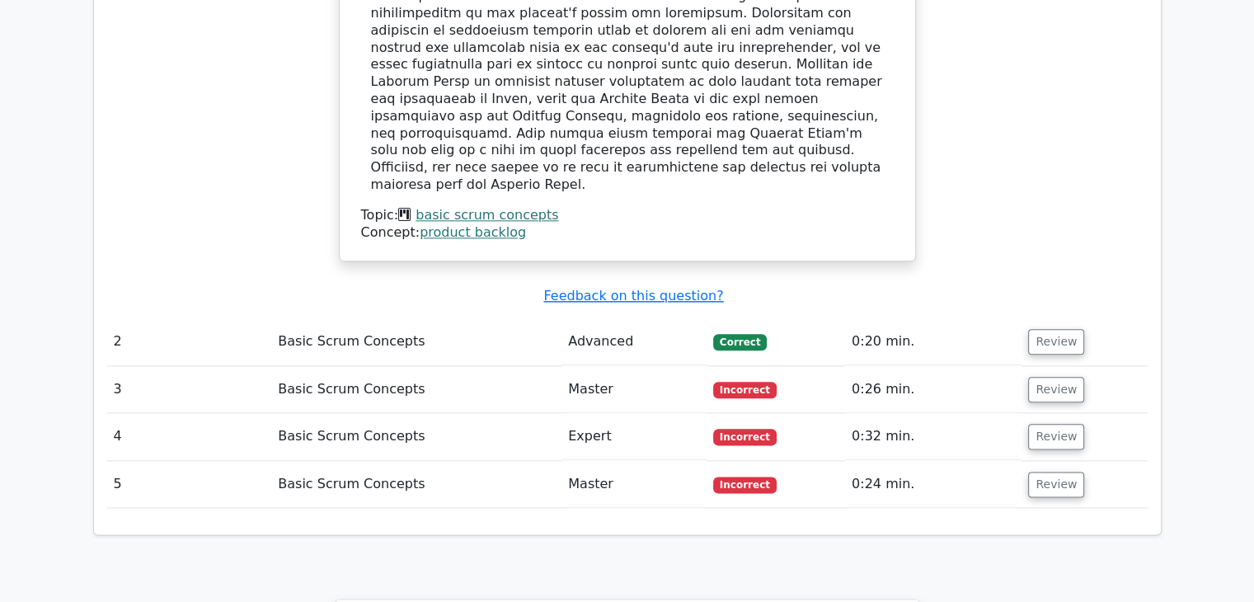
click at [1056, 366] on td "Review" at bounding box center [1084, 389] width 125 height 47
click at [1054, 377] on button "Review" at bounding box center [1056, 390] width 56 height 26
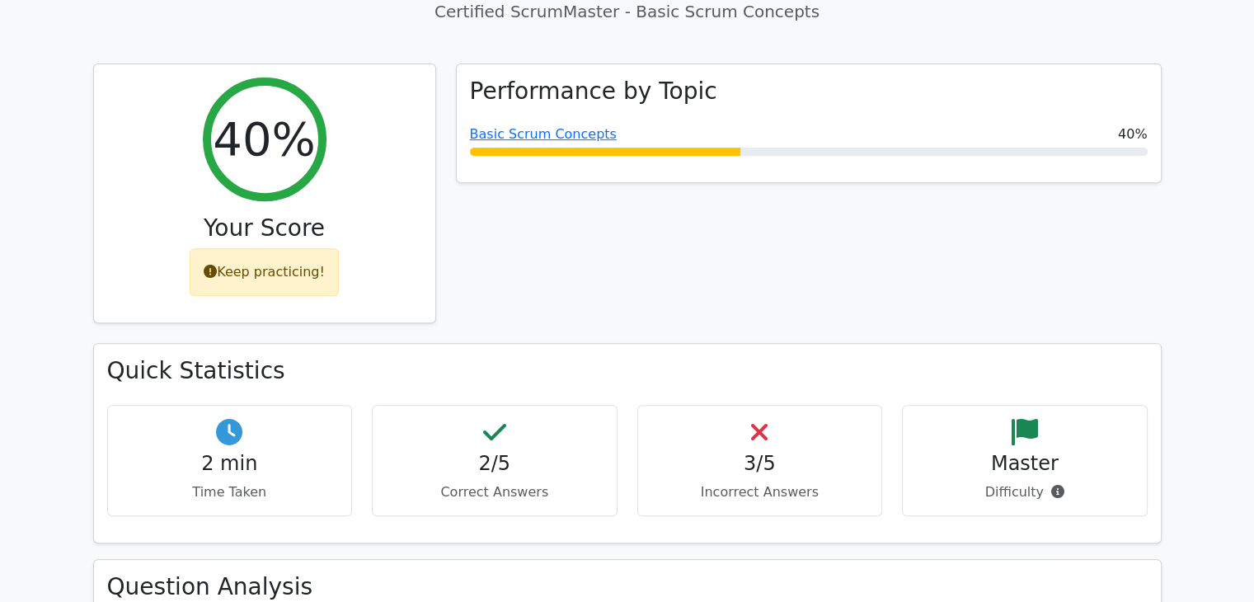
scroll to position [0, 0]
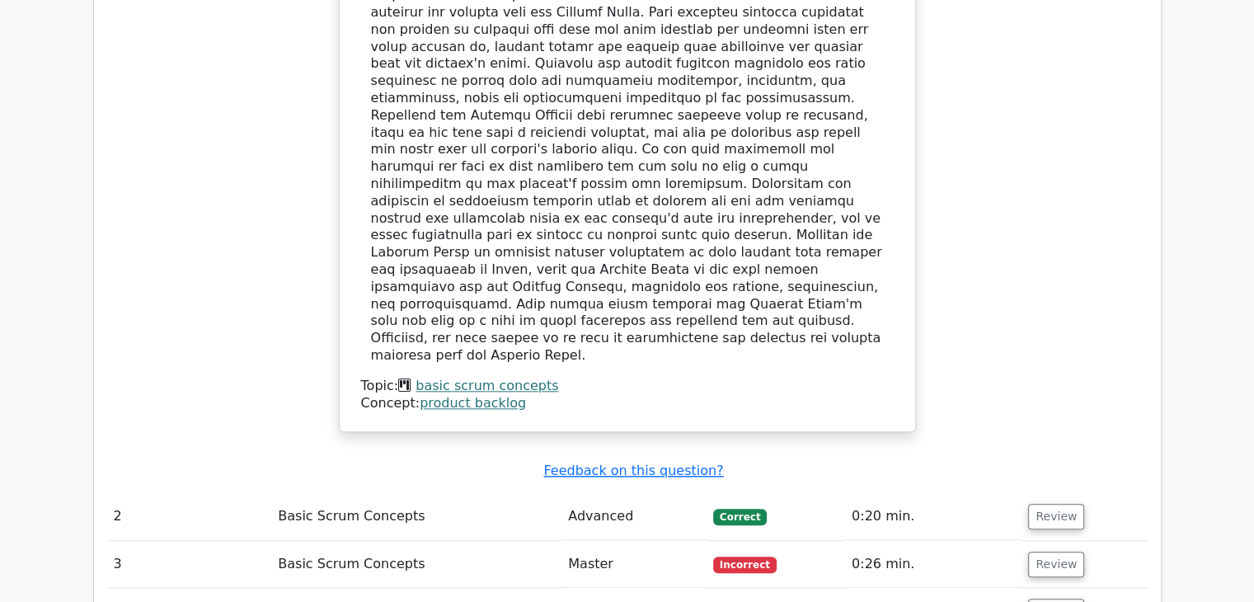
scroll to position [1744, 0]
click at [509, 379] on link "basic scrum concepts" at bounding box center [487, 387] width 143 height 16
